Goal: Information Seeking & Learning: Learn about a topic

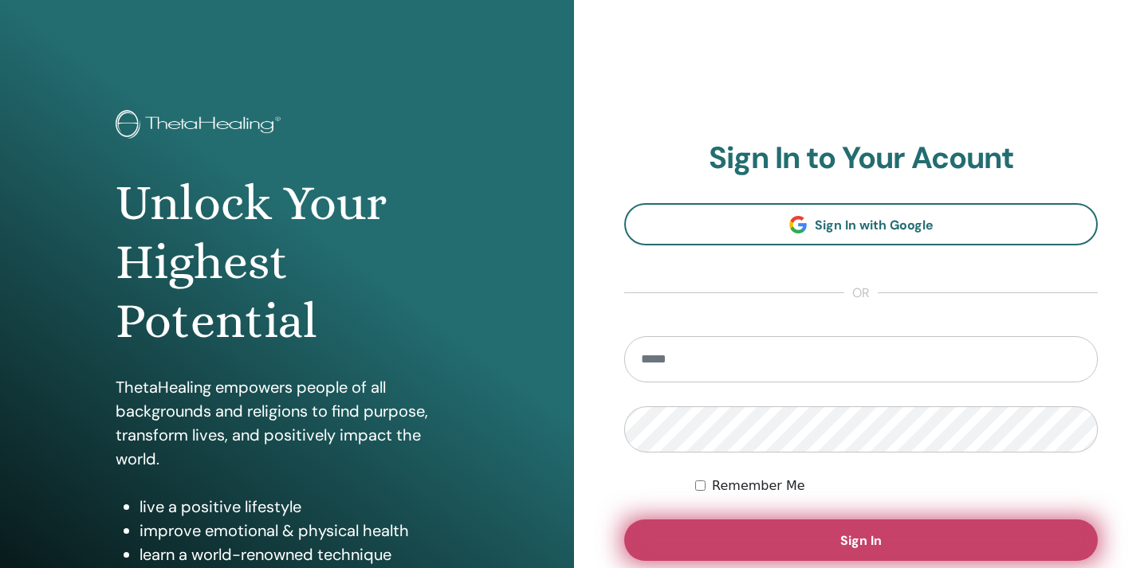
type input "**********"
click at [884, 543] on button "Sign In" at bounding box center [860, 540] width 473 height 41
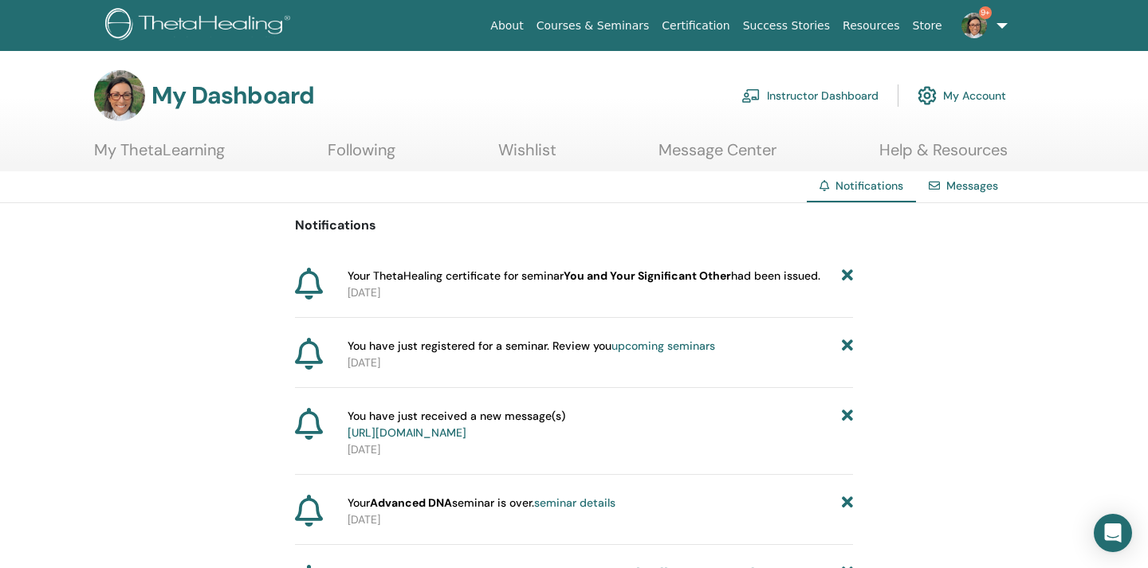
click at [975, 18] on img at bounding box center [974, 26] width 26 height 26
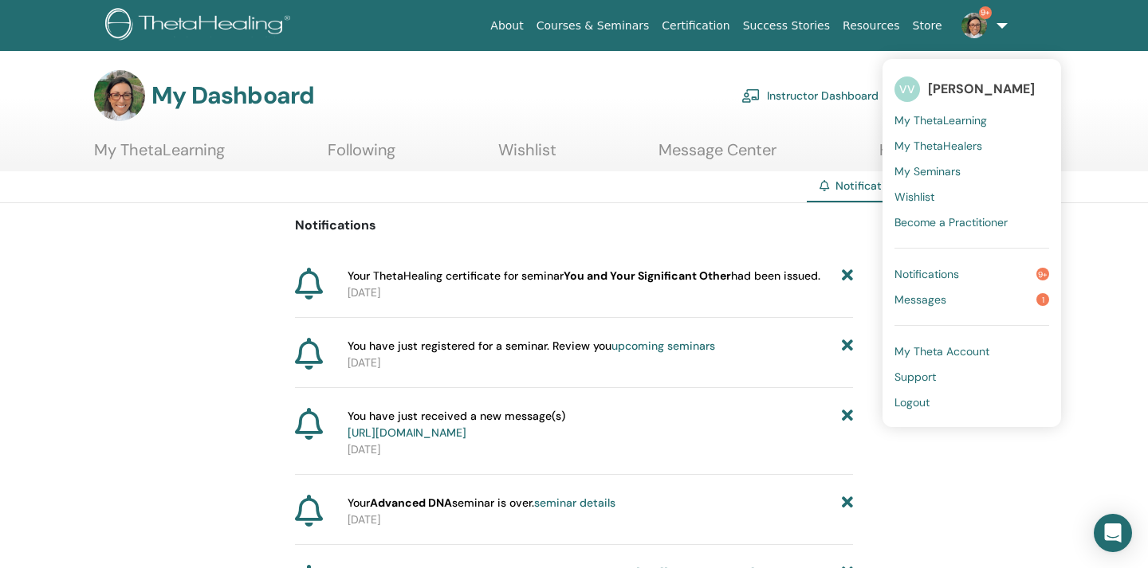
click at [954, 301] on link "Messages 1" at bounding box center [971, 300] width 155 height 26
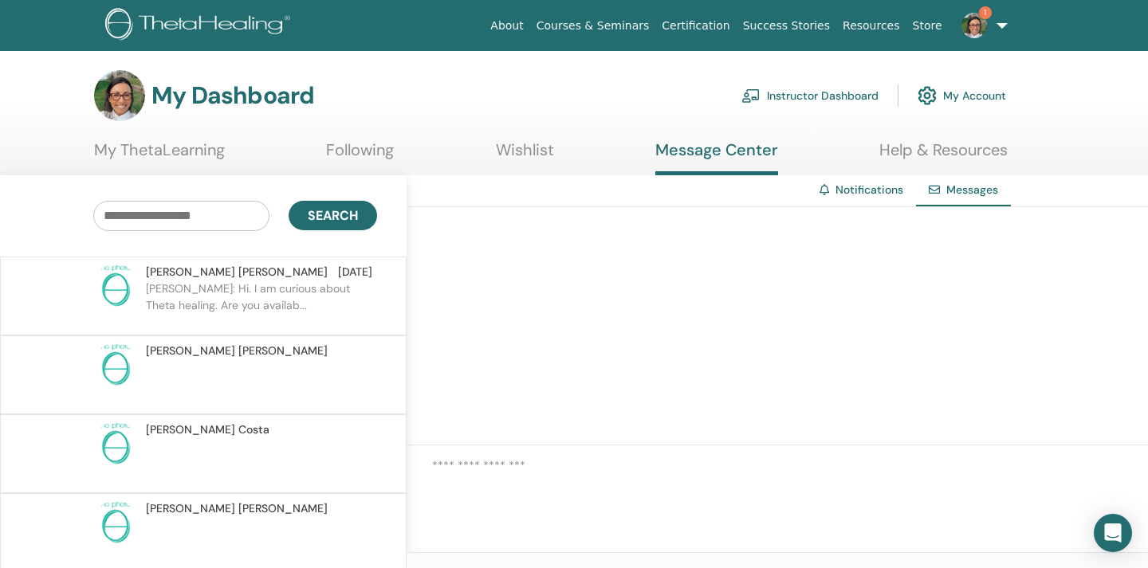
click at [281, 301] on p "Piotr: Hi. I am curious about Theta healing. Are you availab..." at bounding box center [261, 305] width 231 height 48
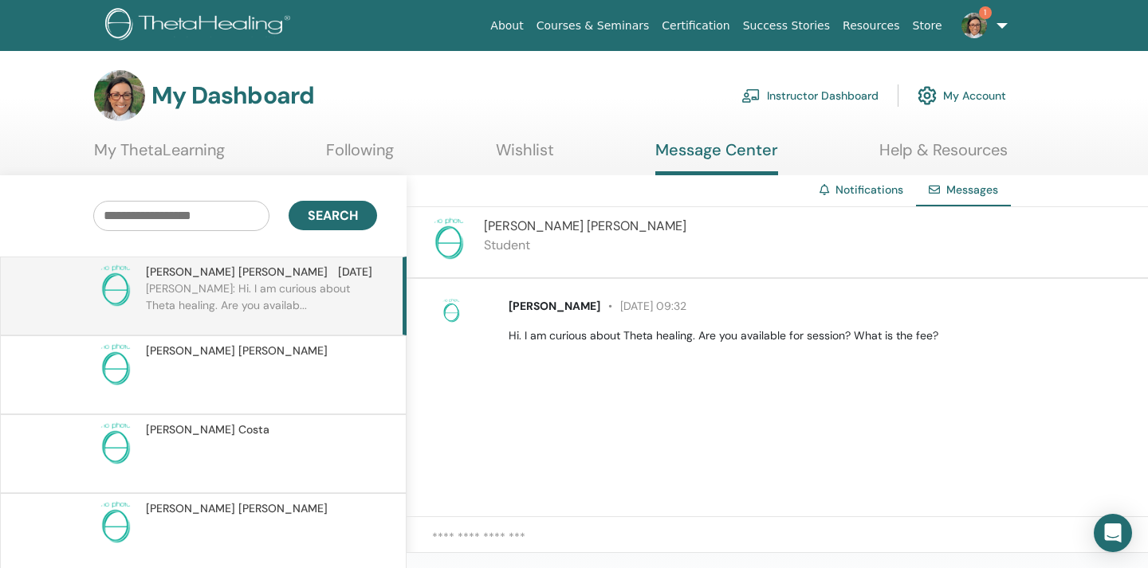
click at [985, 23] on img at bounding box center [974, 26] width 26 height 26
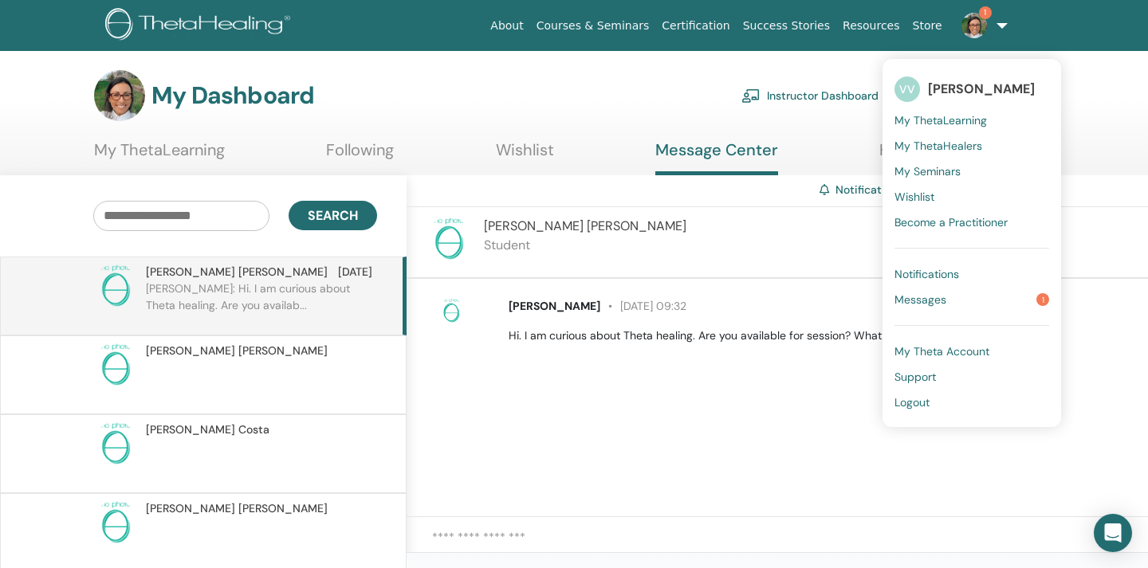
click at [940, 122] on span "My ThetaLearning" at bounding box center [940, 120] width 92 height 14
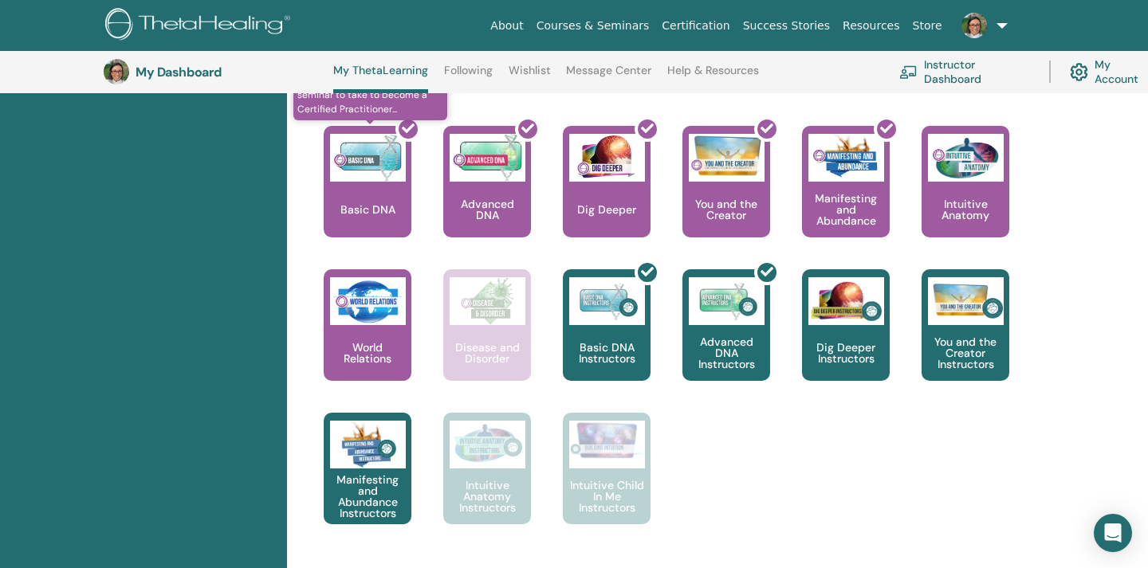
scroll to position [686, 1]
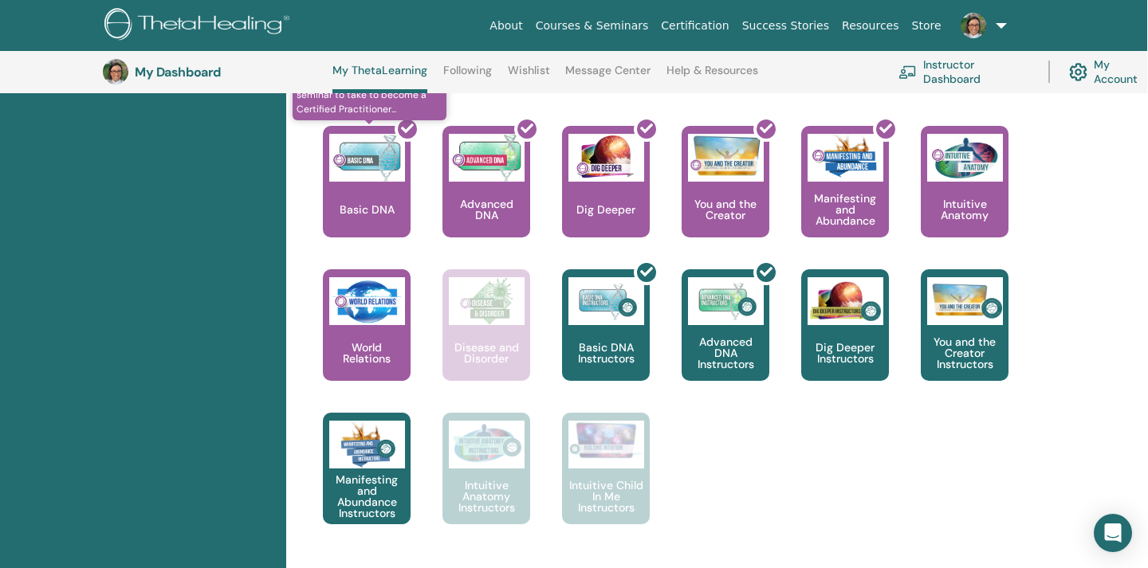
click at [378, 204] on div at bounding box center [376, 187] width 88 height 143
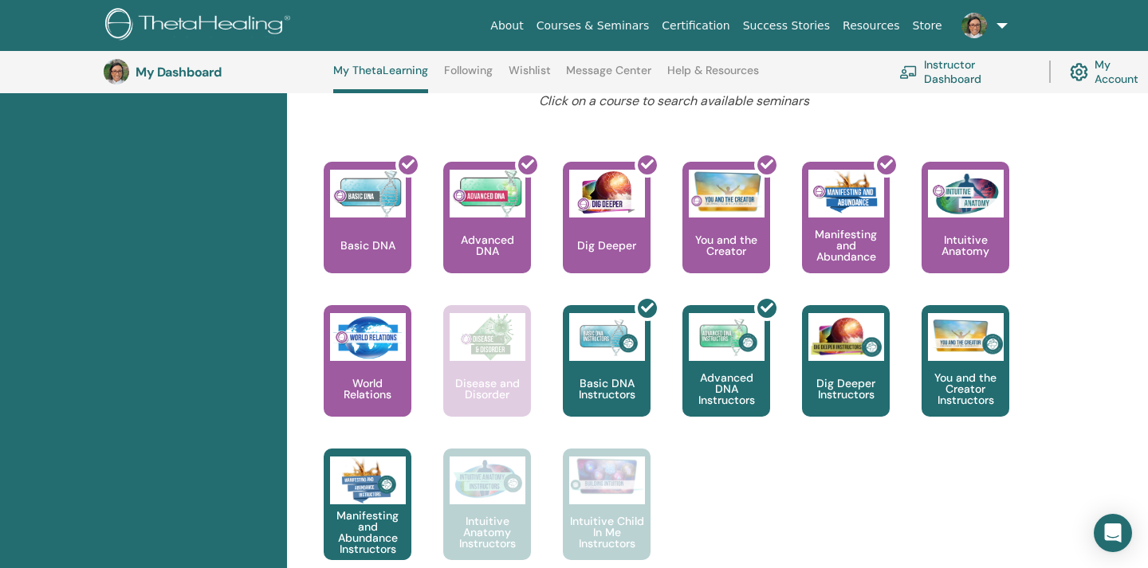
scroll to position [642, 0]
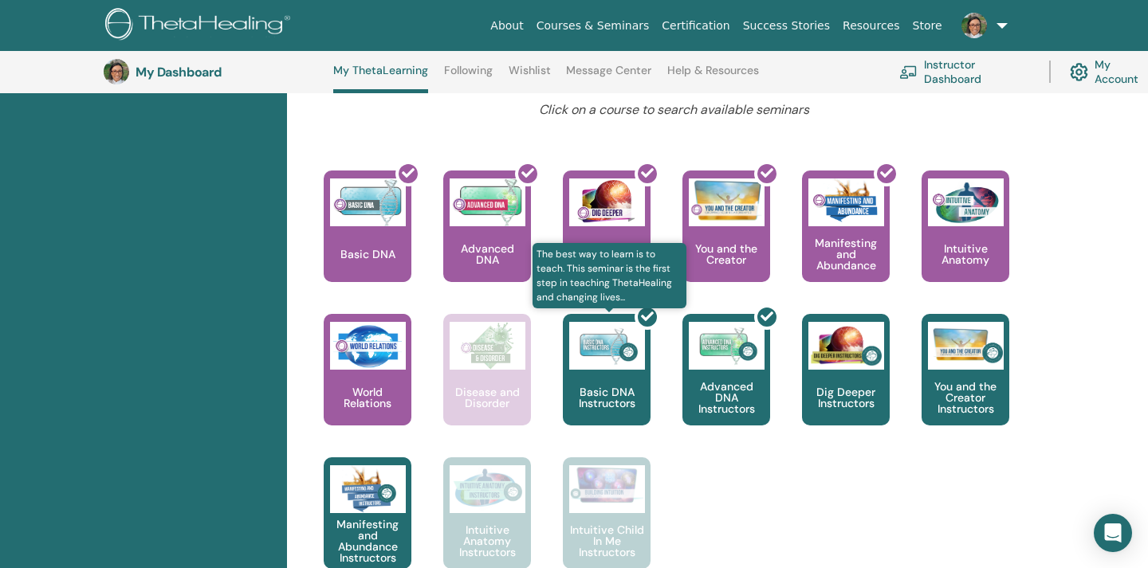
click at [595, 379] on div at bounding box center [616, 375] width 88 height 143
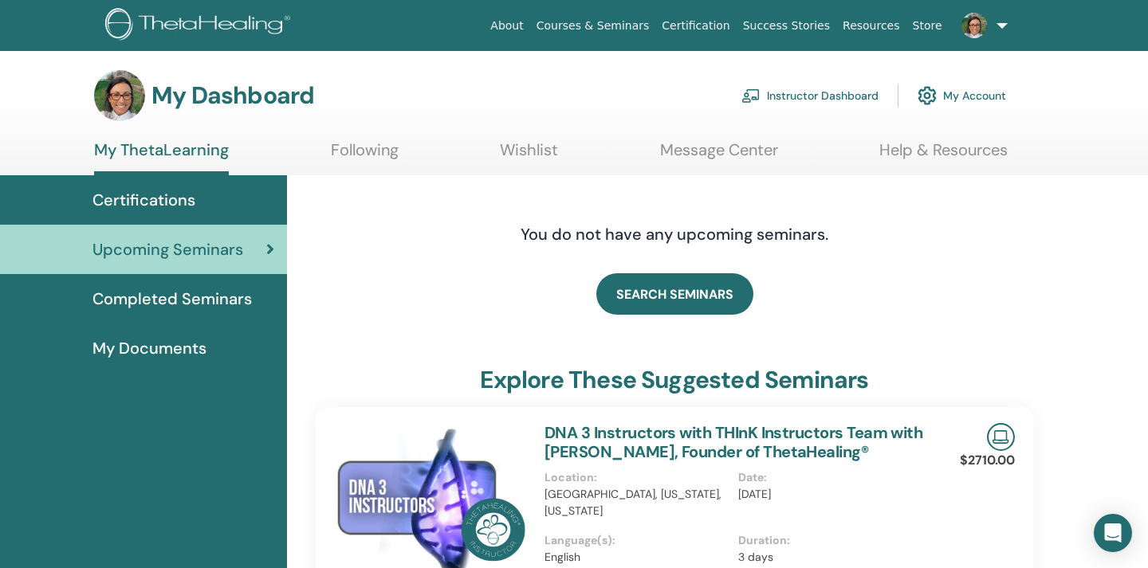
click at [202, 298] on span "Completed Seminars" at bounding box center [171, 299] width 159 height 24
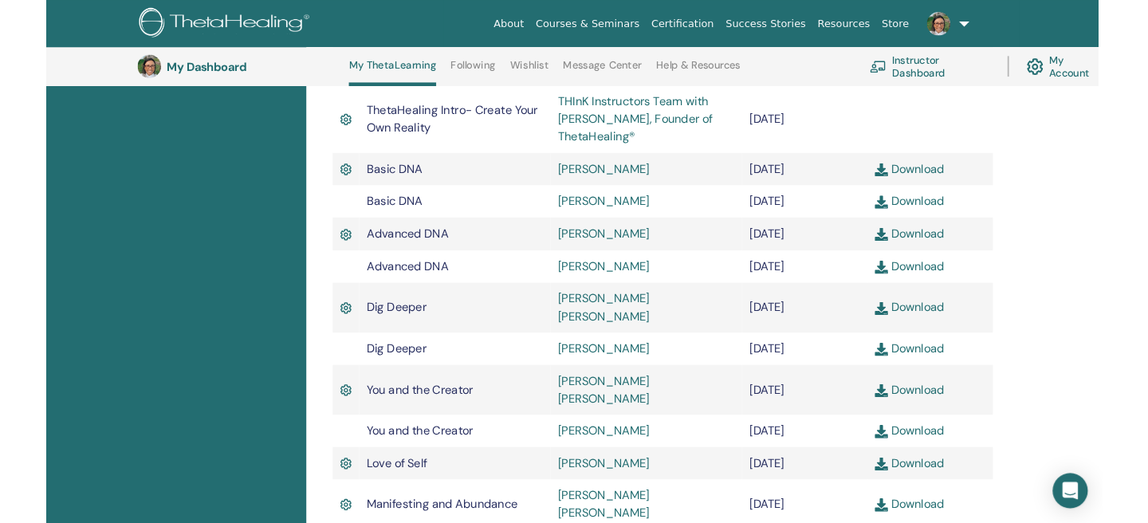
scroll to position [504, 4]
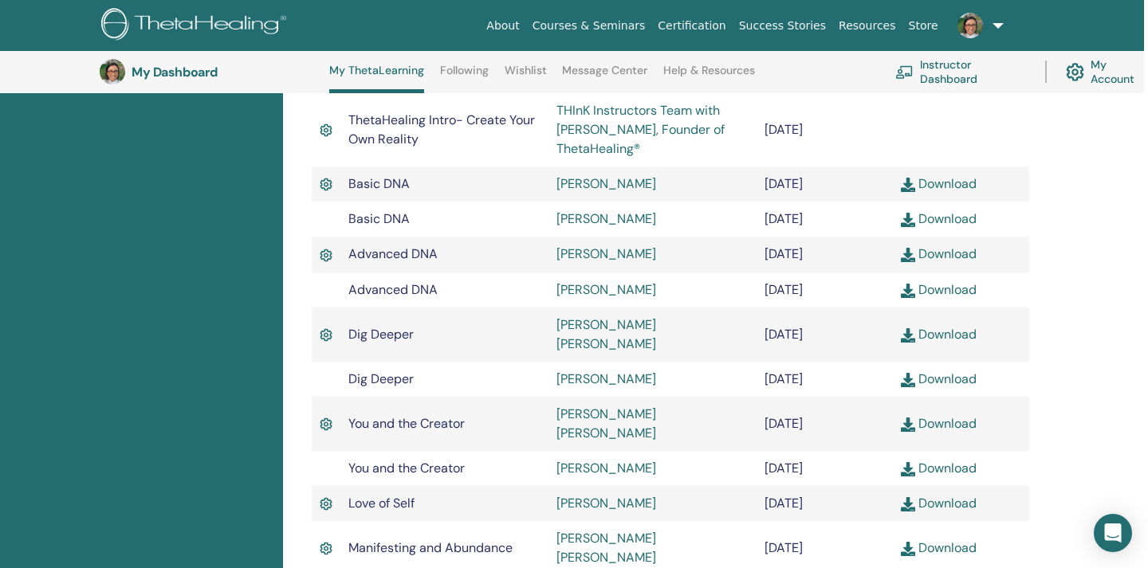
click at [953, 371] on link "Download" at bounding box center [939, 379] width 76 height 17
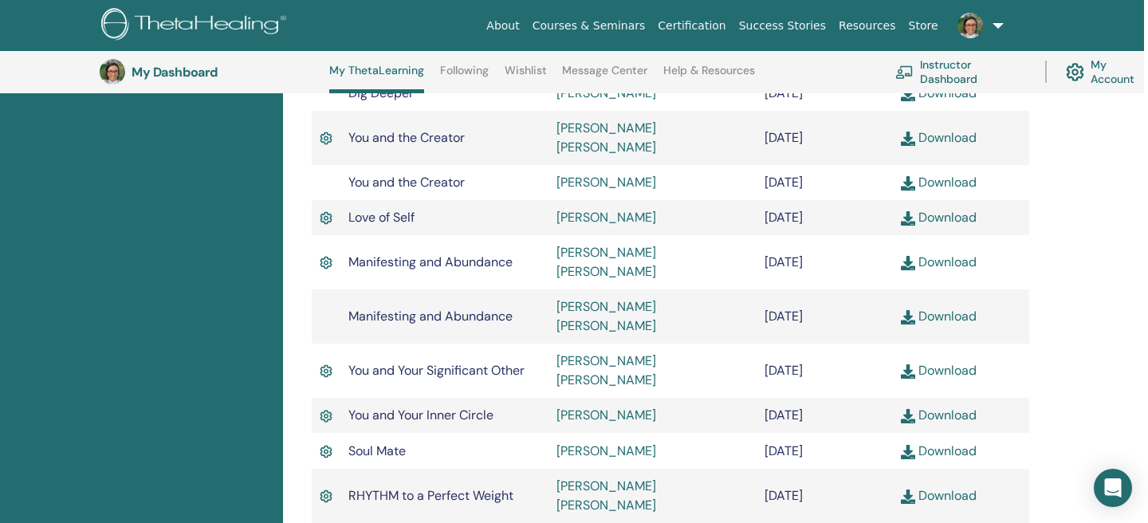
scroll to position [783, 4]
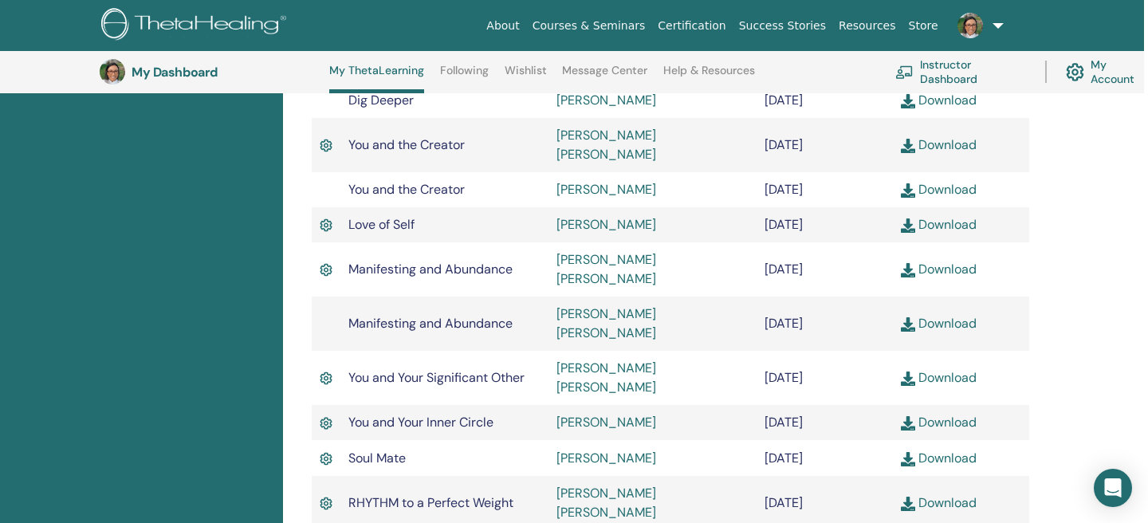
click at [941, 494] on link "Download" at bounding box center [939, 502] width 76 height 17
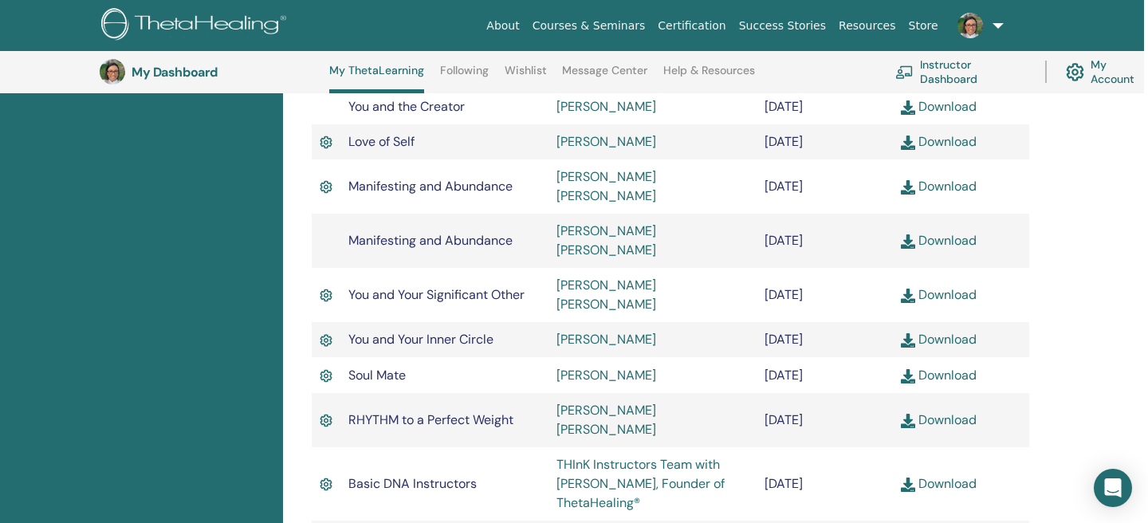
scroll to position [872, 4]
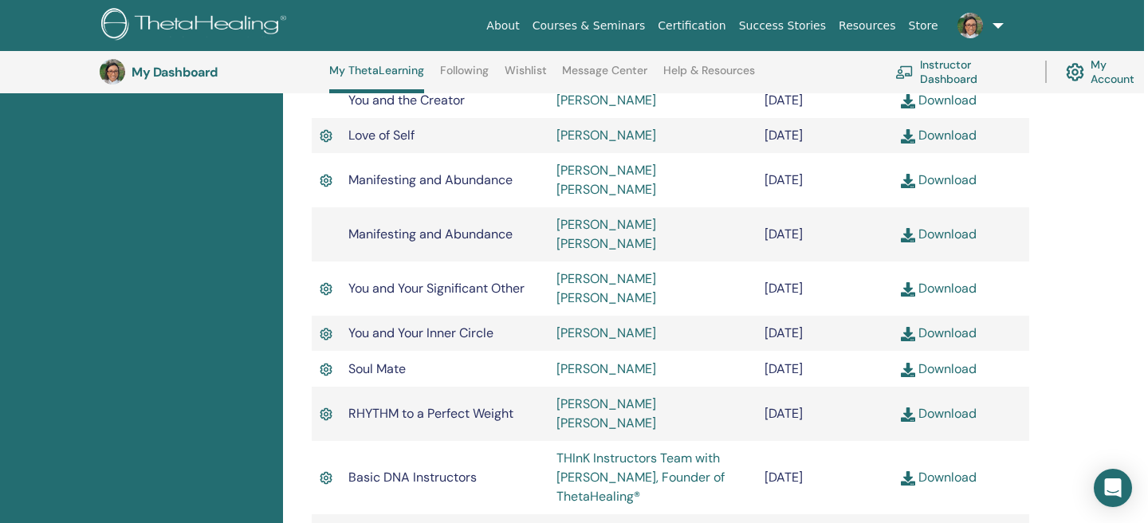
click at [946, 469] on link "Download" at bounding box center [939, 477] width 76 height 17
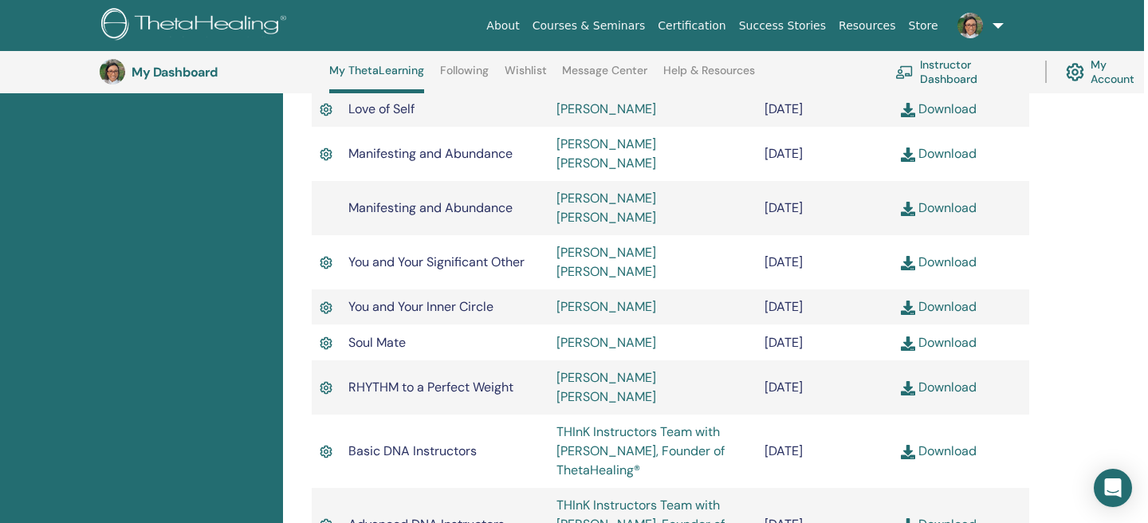
scroll to position [907, 4]
